Goal: Task Accomplishment & Management: Manage account settings

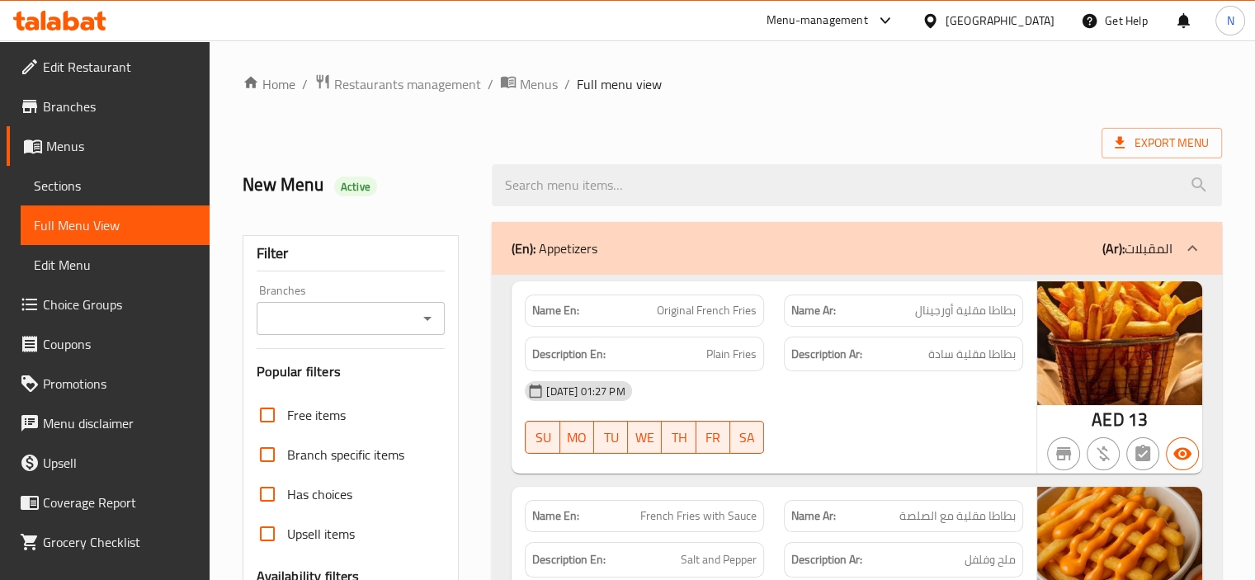
click at [993, 26] on div "[GEOGRAPHIC_DATA]" at bounding box center [1000, 21] width 109 height 18
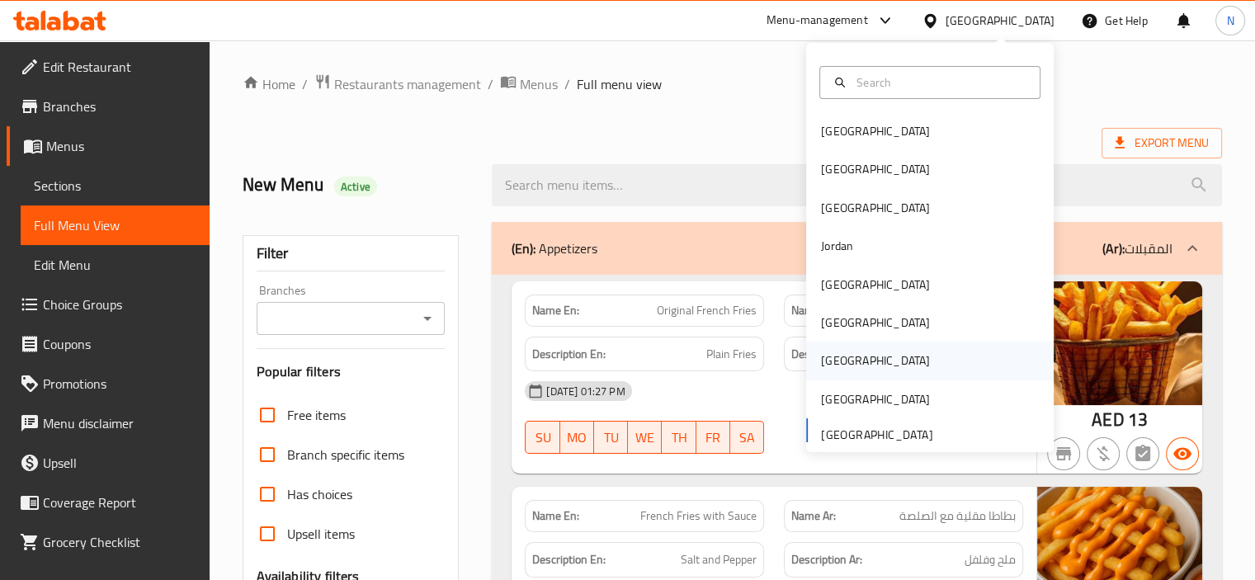
click at [828, 366] on div "[GEOGRAPHIC_DATA]" at bounding box center [875, 361] width 109 height 18
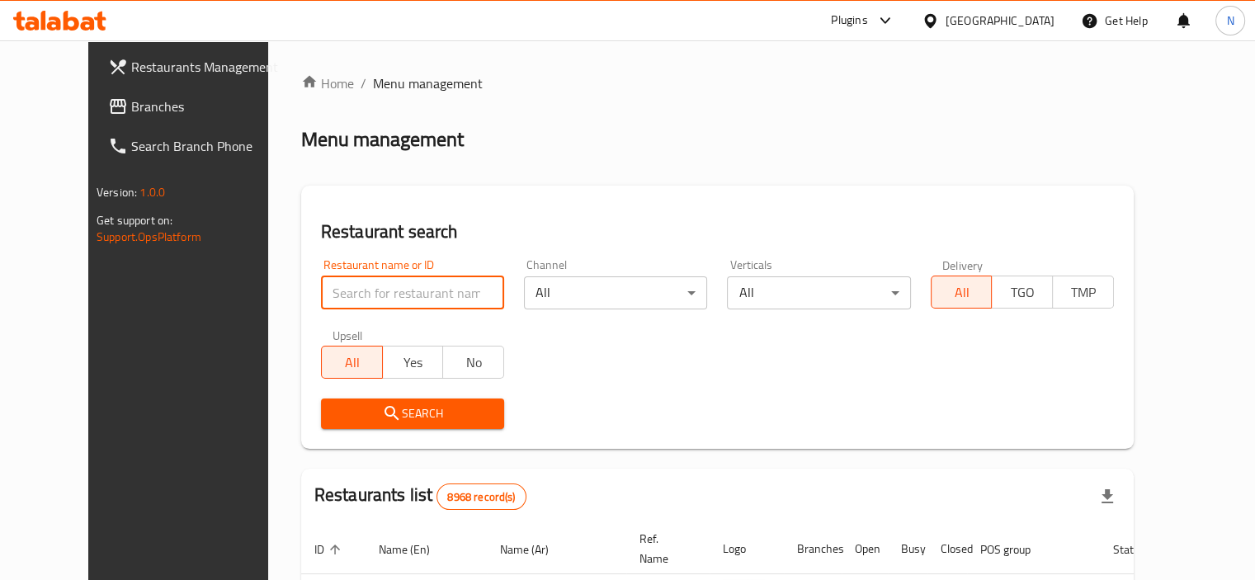
click at [383, 300] on input "search" at bounding box center [412, 292] width 183 height 33
paste input "340897678"
click at [321, 305] on input "340897678" at bounding box center [412, 292] width 183 height 33
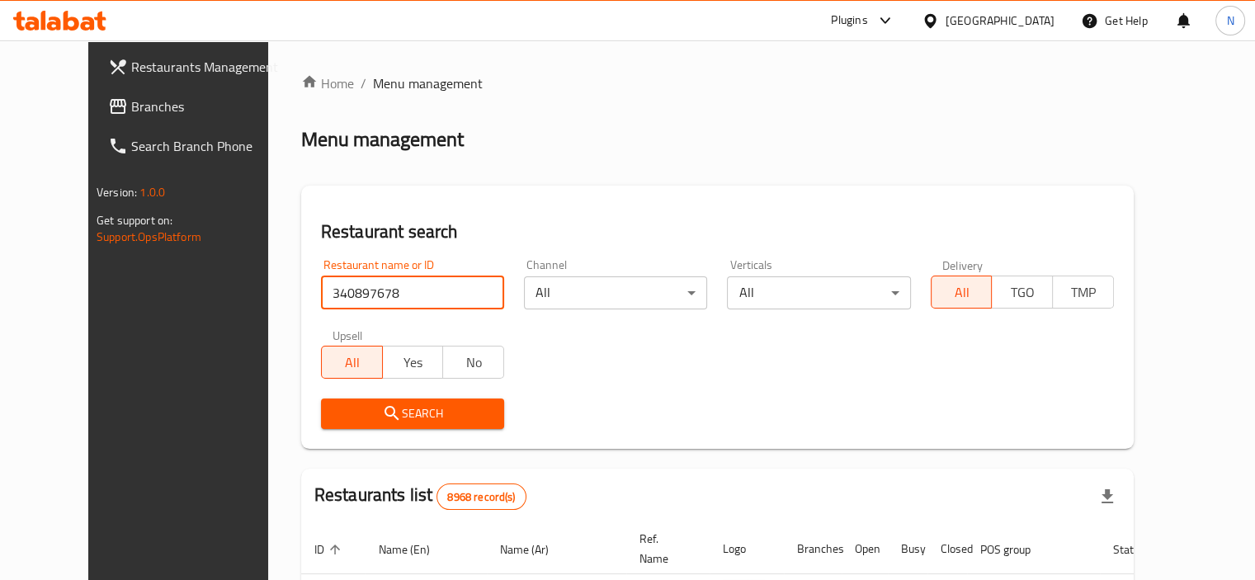
paste input "Chaat Masti"
type input "Chaat Masti"
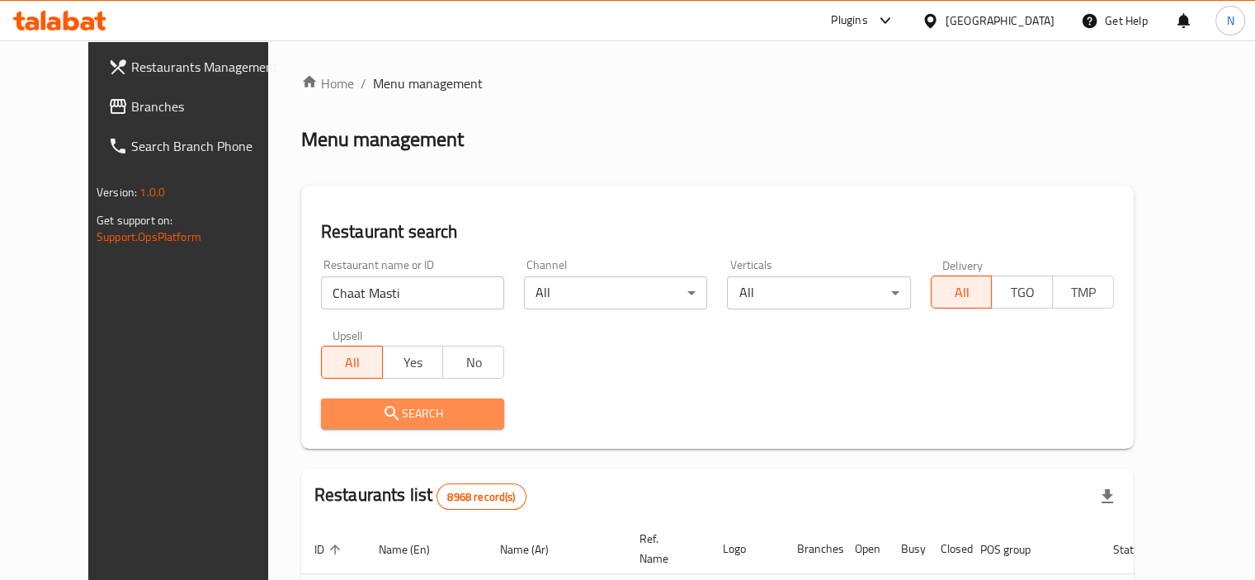
click at [362, 426] on button "Search" at bounding box center [412, 414] width 183 height 31
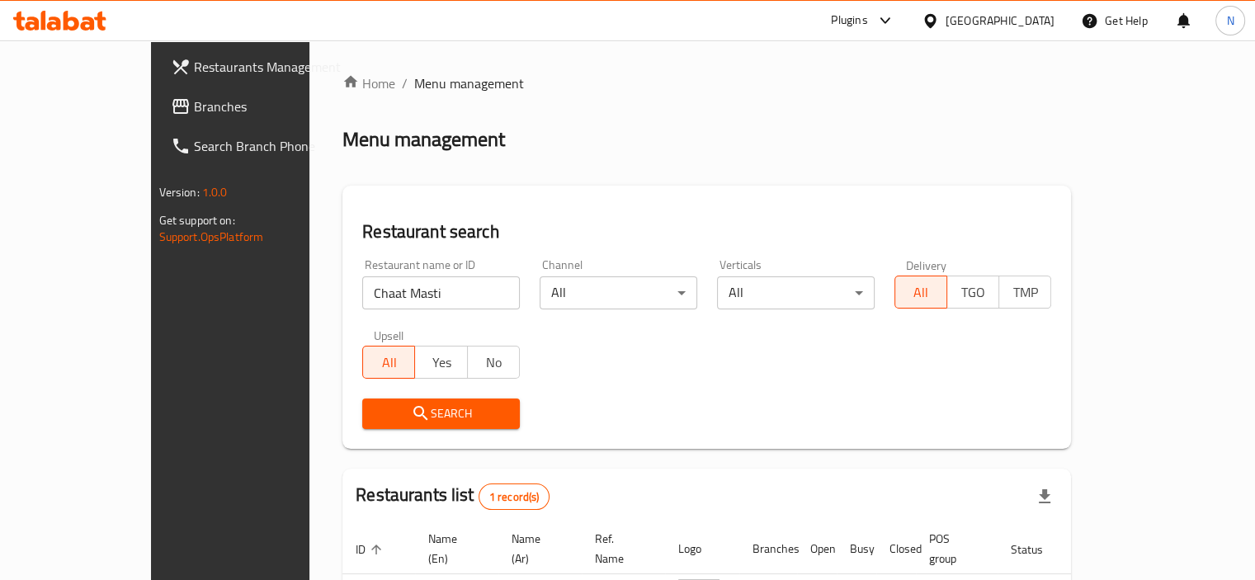
scroll to position [122, 0]
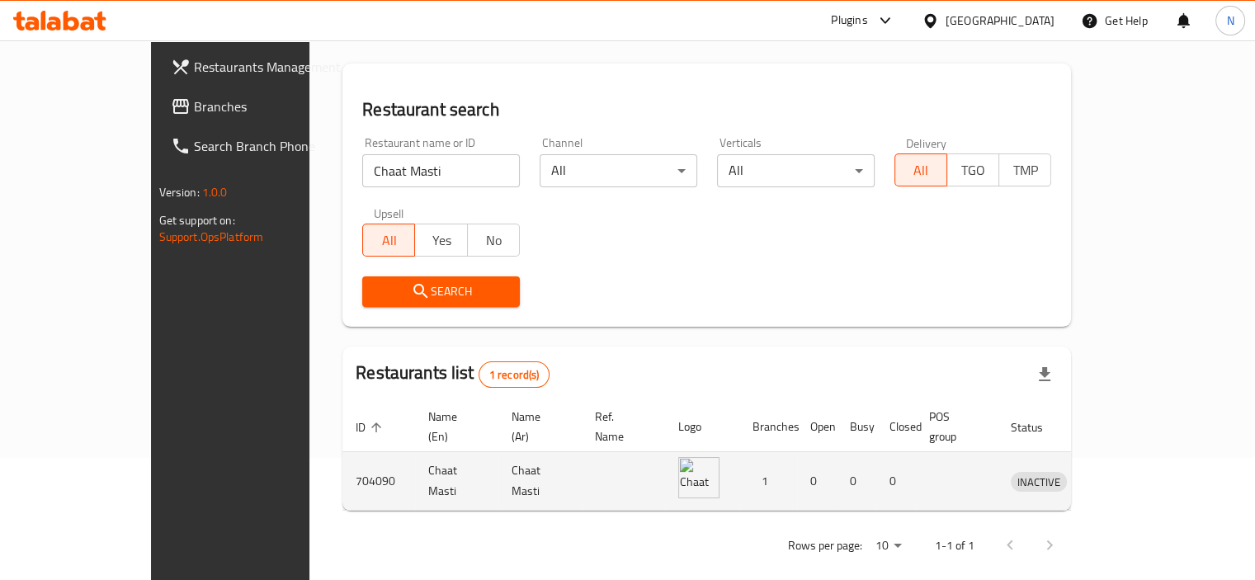
click at [1119, 475] on icon "enhanced table" at bounding box center [1110, 482] width 18 height 14
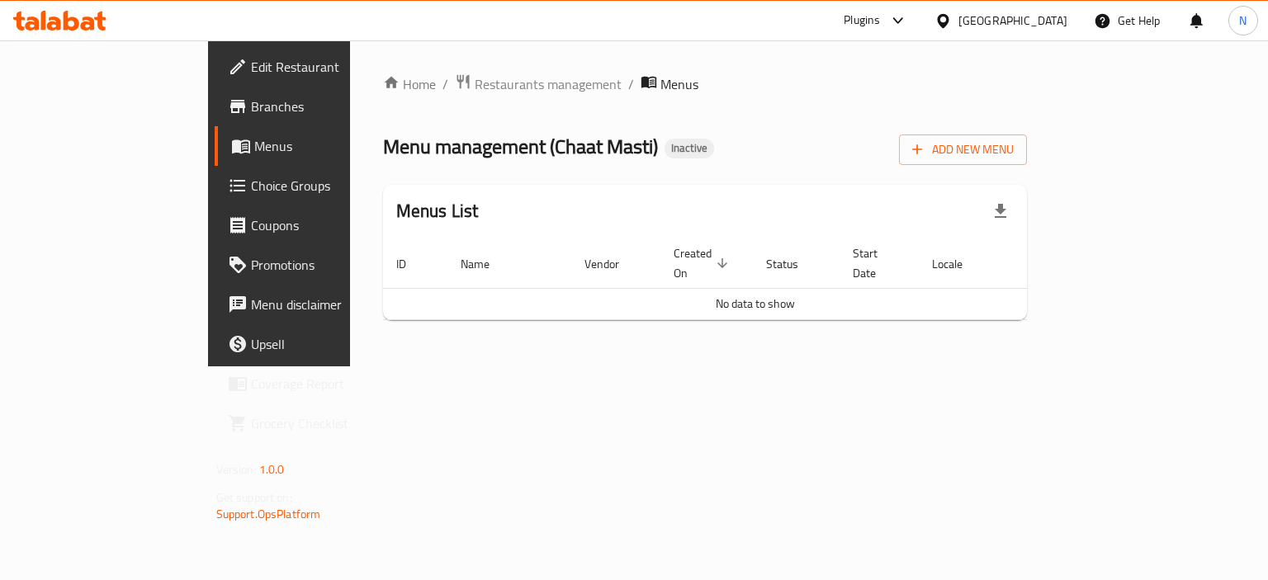
click at [1027, 167] on div "Home / Restaurants management / Menus Menu management ( Chaat Masti ) Inactive …" at bounding box center [705, 203] width 644 height 260
click at [1013, 152] on span "Add New Menu" at bounding box center [963, 149] width 102 height 21
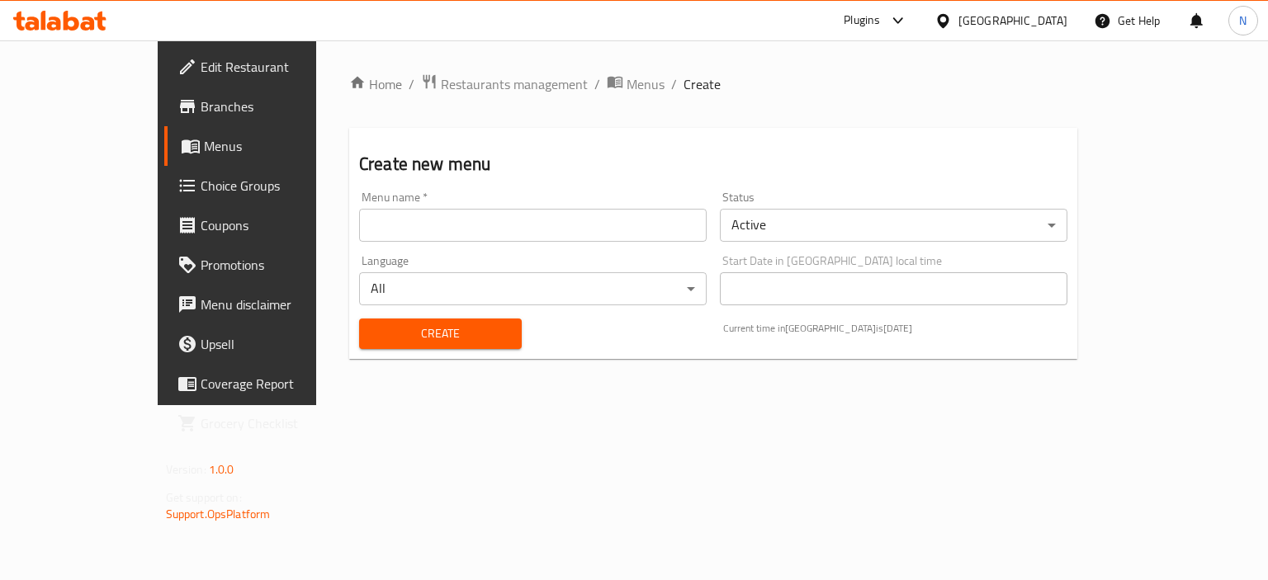
click at [540, 229] on input "text" at bounding box center [532, 225] width 347 height 33
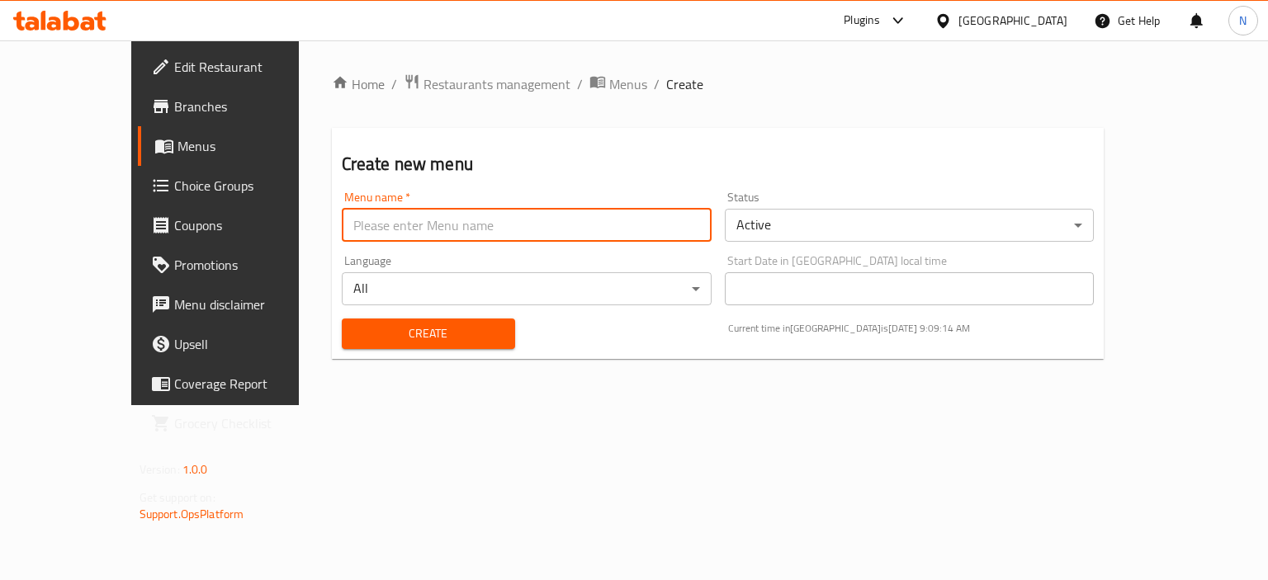
click at [417, 230] on input "text" at bounding box center [527, 225] width 370 height 33
type input "menu"
click at [355, 329] on span "Create" at bounding box center [428, 333] width 147 height 21
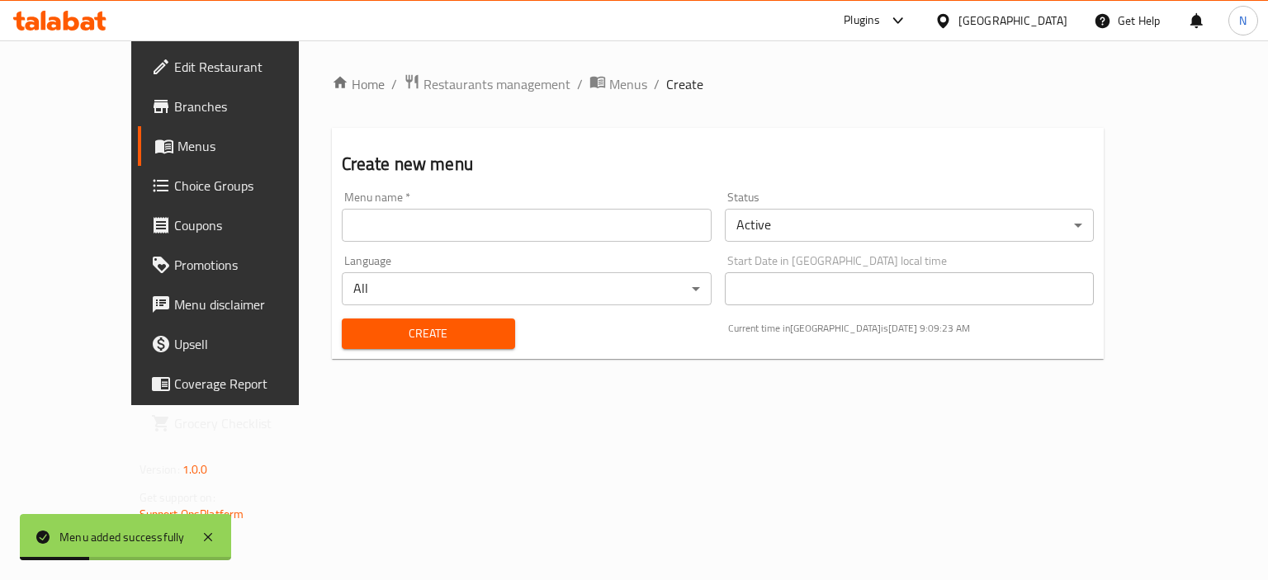
click at [174, 64] on span "Edit Restaurant" at bounding box center [252, 67] width 156 height 20
